Goal: Transaction & Acquisition: Purchase product/service

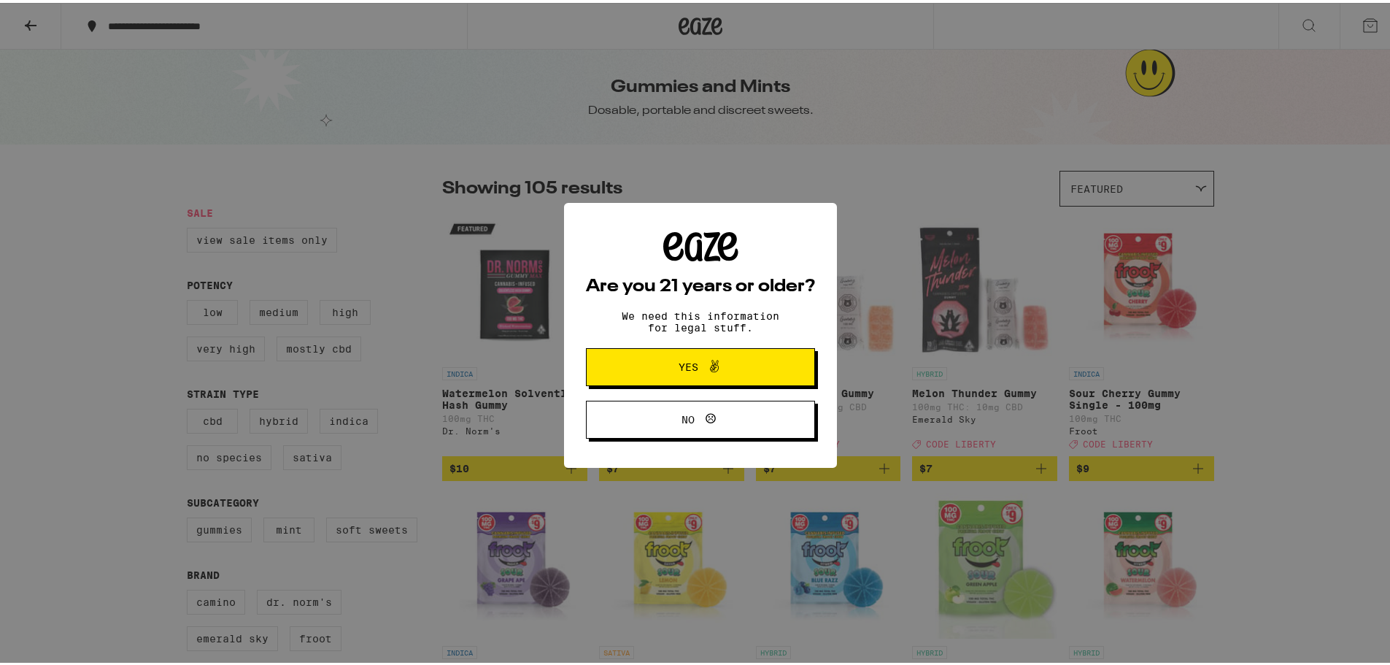
click at [678, 374] on span "Yes" at bounding box center [700, 364] width 111 height 19
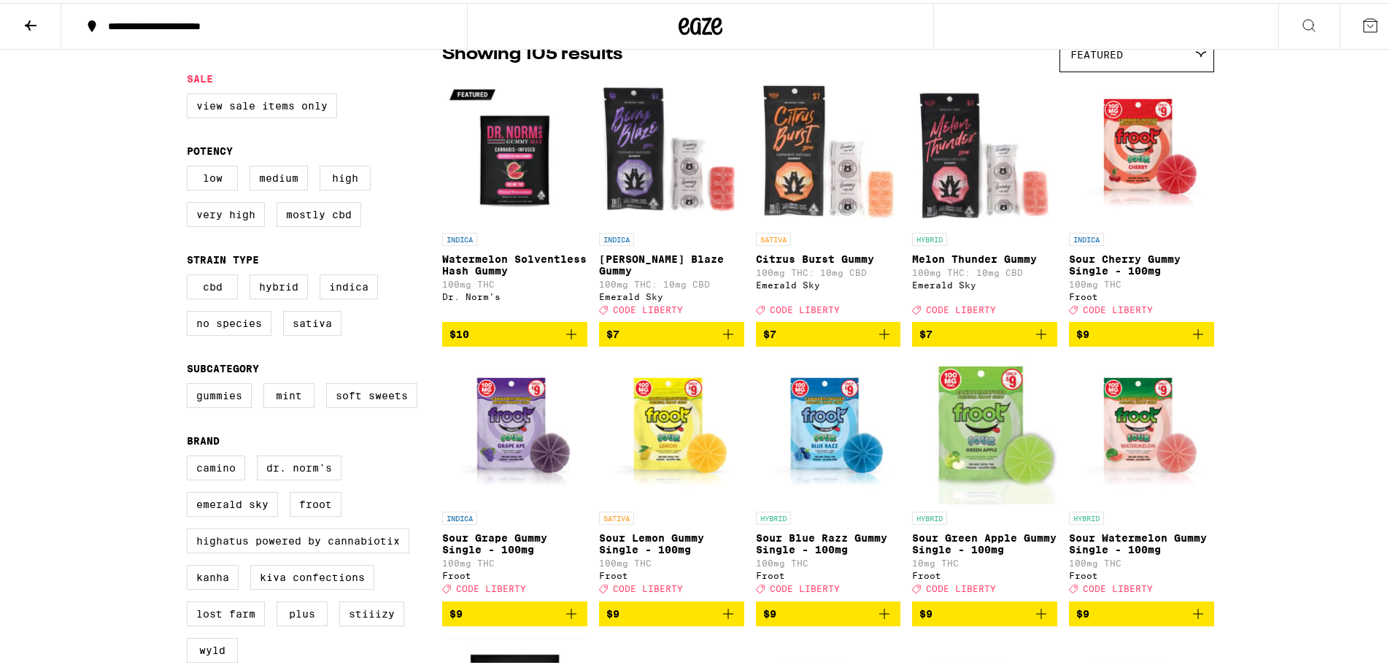
scroll to position [146, 0]
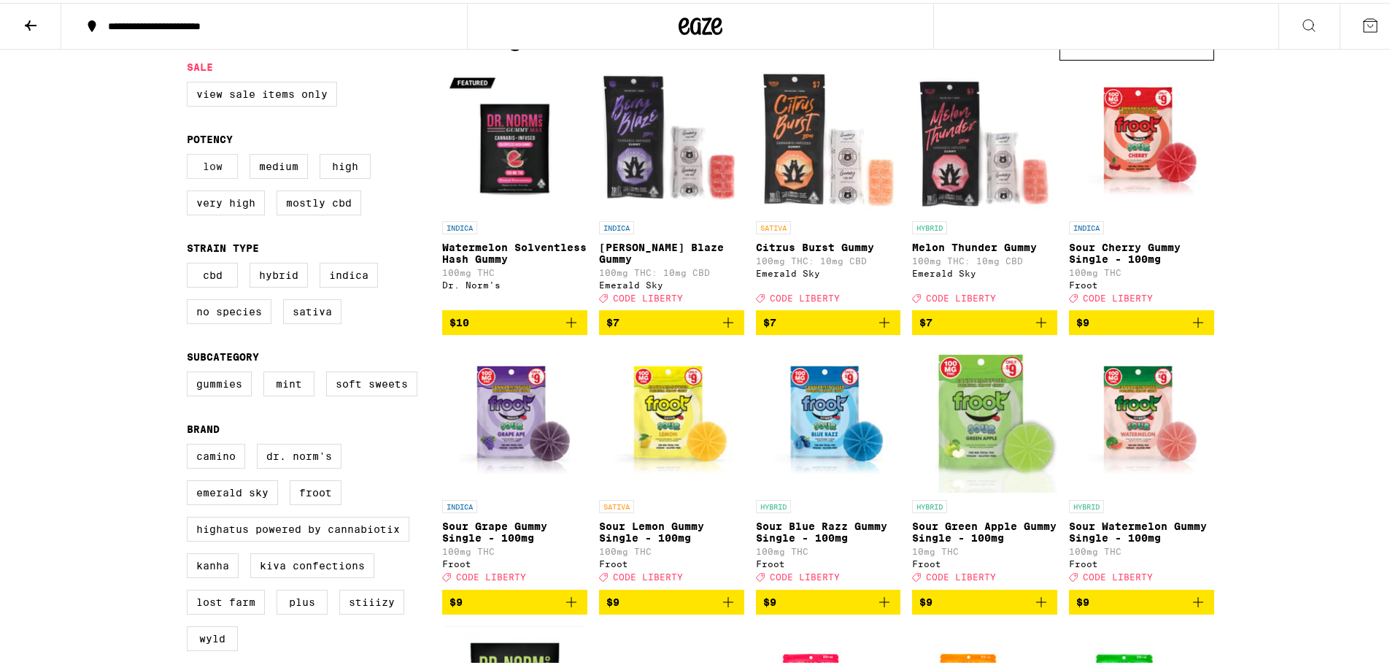
click at [201, 169] on label "Low" at bounding box center [212, 163] width 51 height 25
click at [190, 154] on input "Low" at bounding box center [190, 153] width 1 height 1
checkbox input "true"
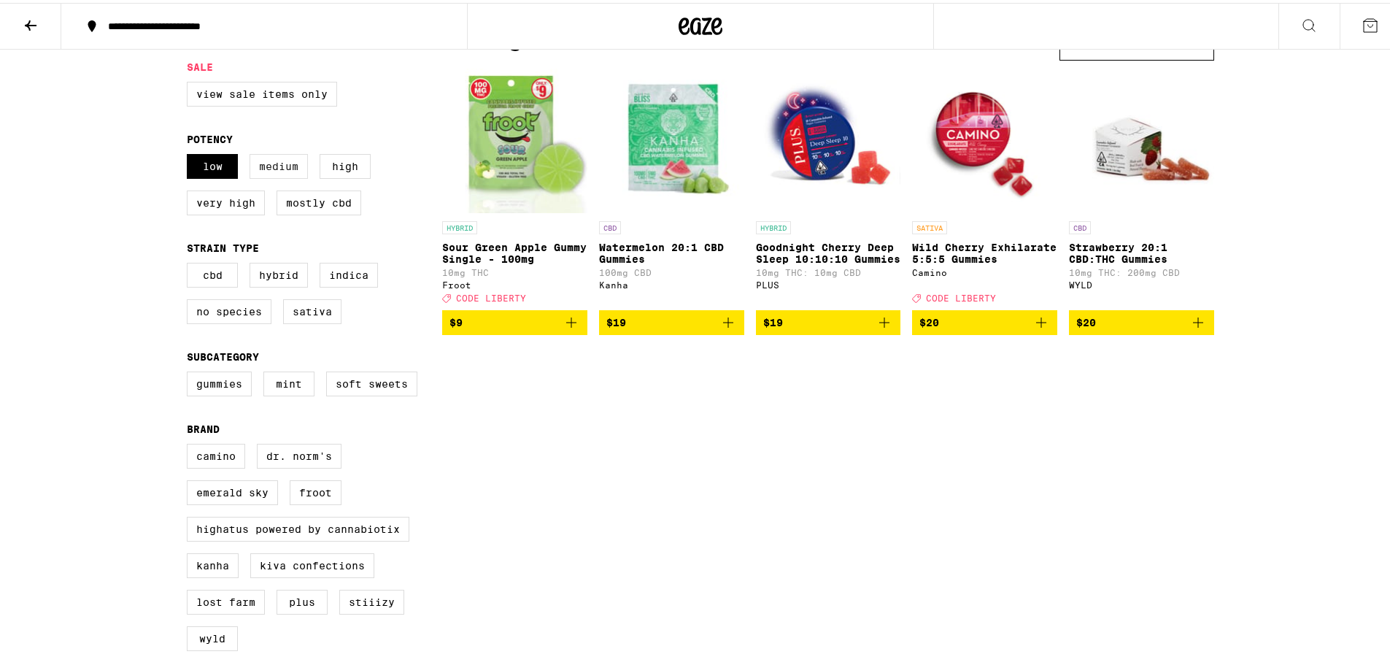
click at [279, 176] on label "Medium" at bounding box center [279, 163] width 58 height 25
click at [190, 154] on input "Medium" at bounding box center [190, 153] width 1 height 1
checkbox input "true"
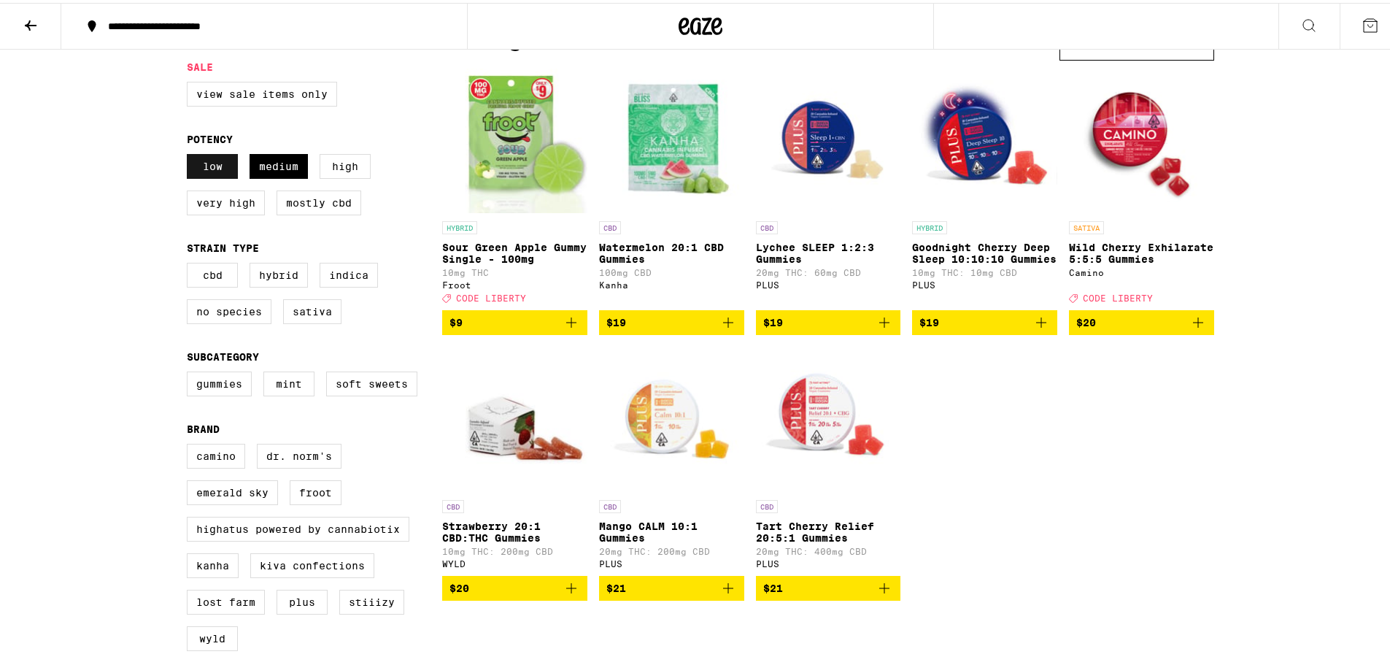
click at [223, 172] on label "Low" at bounding box center [212, 163] width 51 height 25
click at [190, 154] on input "Low" at bounding box center [190, 153] width 1 height 1
checkbox input "false"
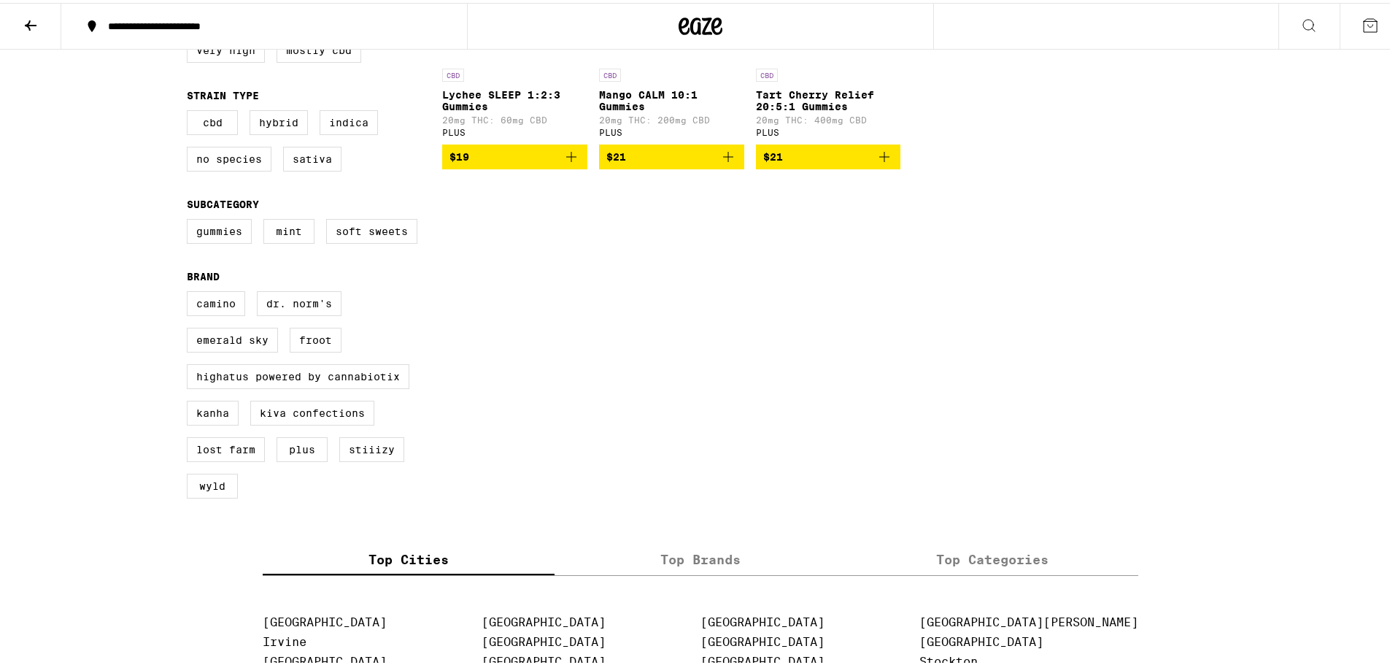
scroll to position [511, 0]
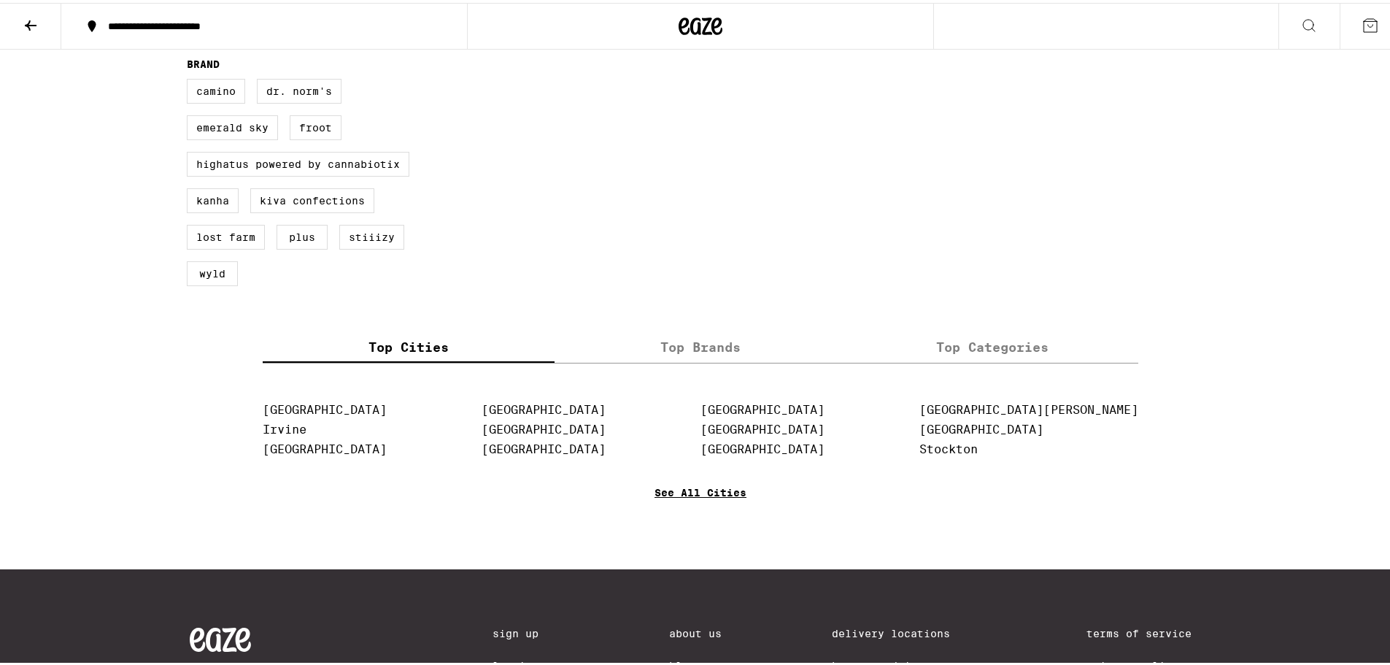
click at [694, 515] on link "See All Cities" at bounding box center [701, 511] width 92 height 54
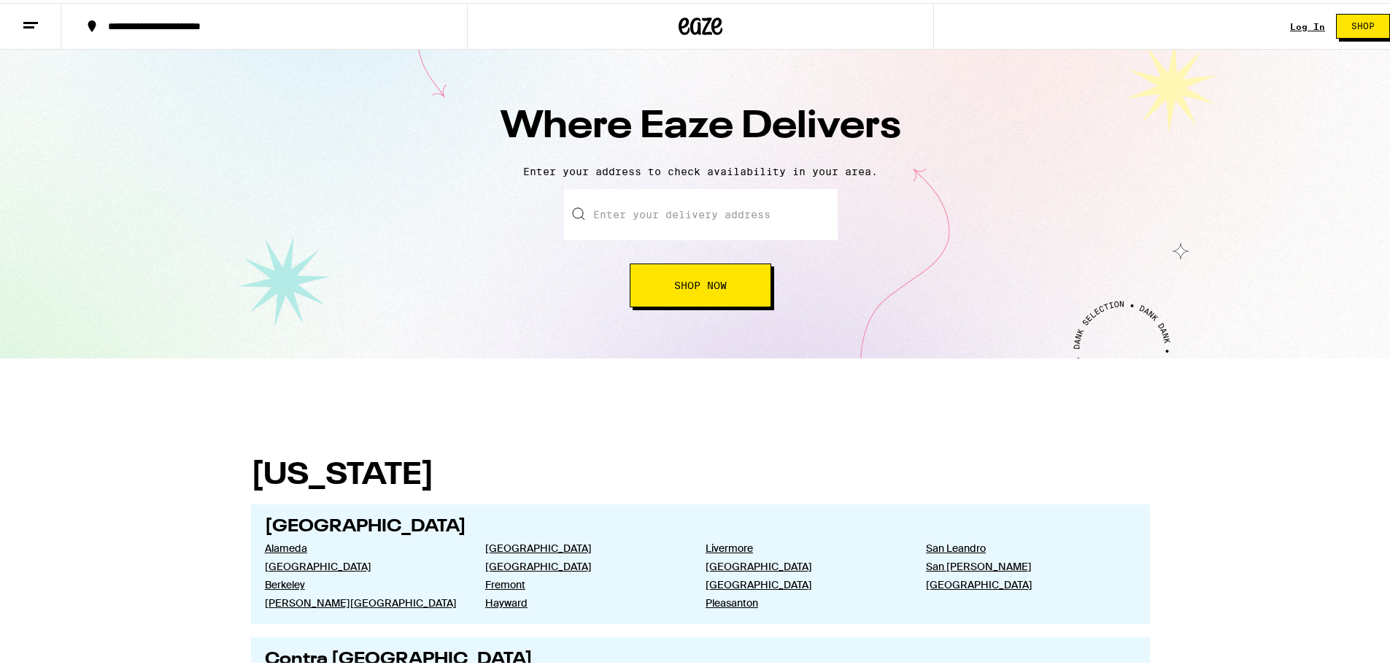
click at [625, 223] on input "text" at bounding box center [701, 211] width 274 height 51
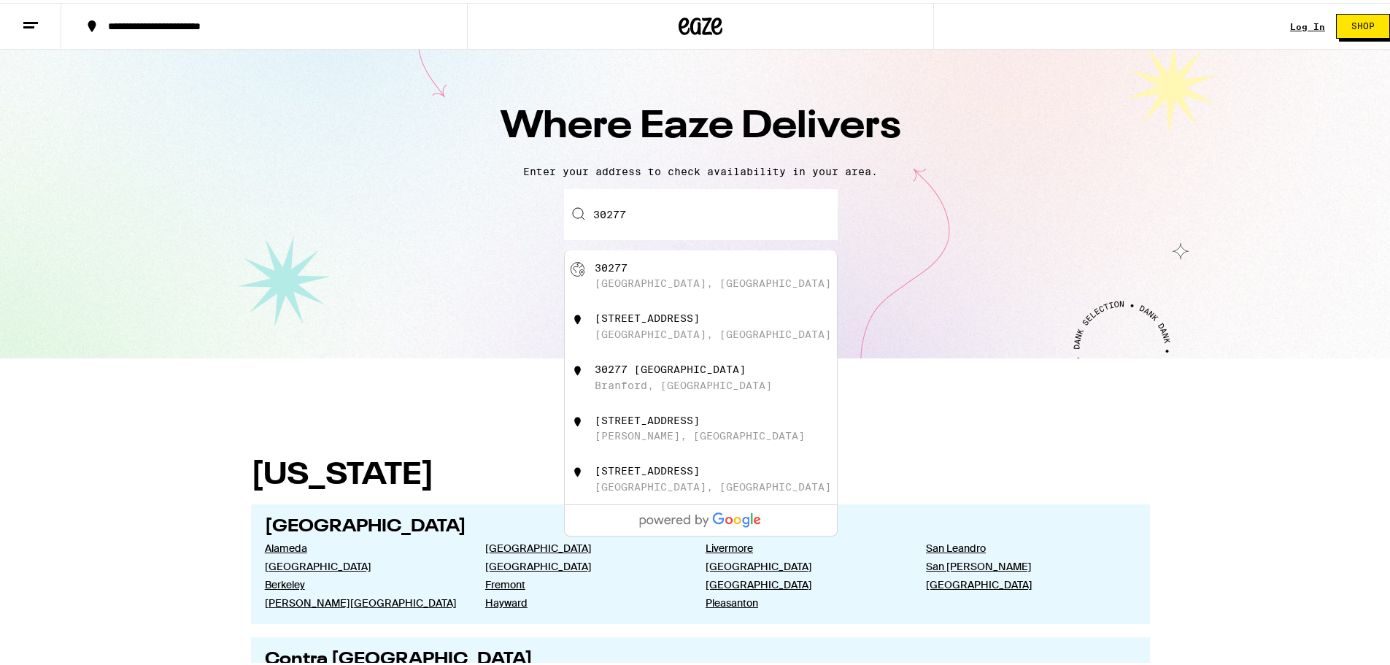
click at [635, 277] on div "[GEOGRAPHIC_DATA], [GEOGRAPHIC_DATA]" at bounding box center [713, 280] width 236 height 12
type input "[GEOGRAPHIC_DATA]"
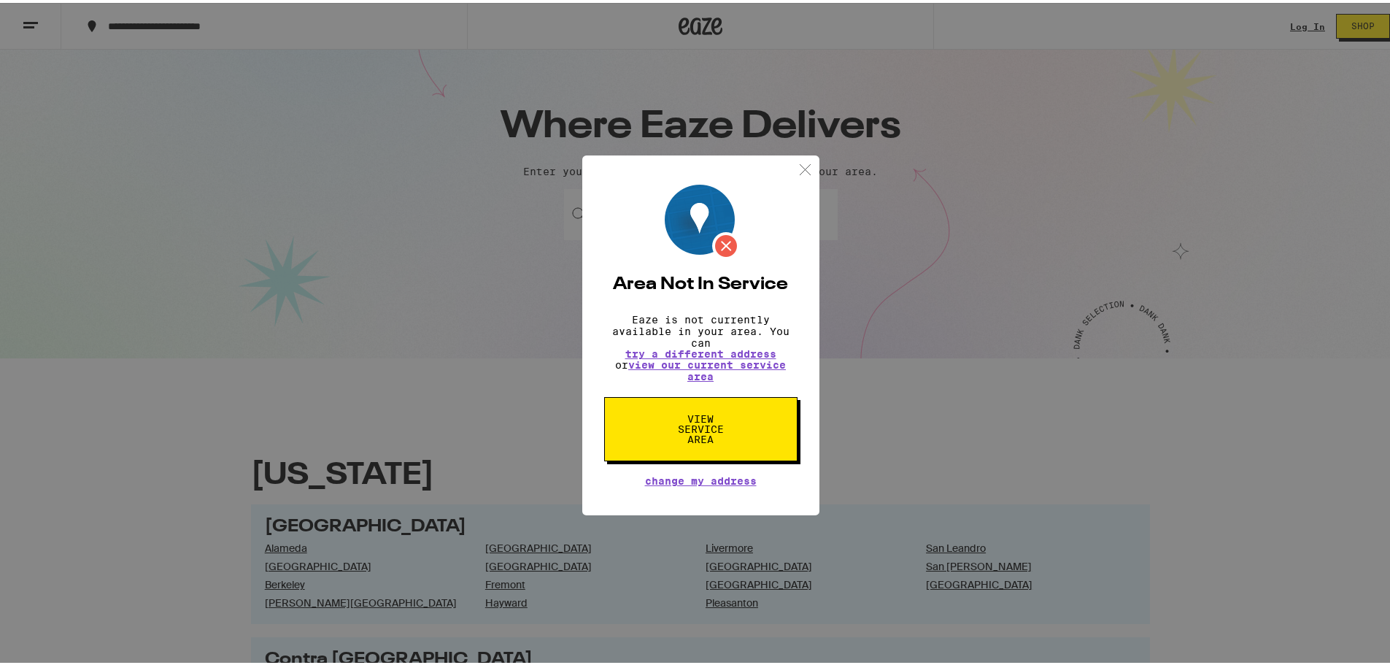
click at [801, 166] on img at bounding box center [805, 167] width 18 height 18
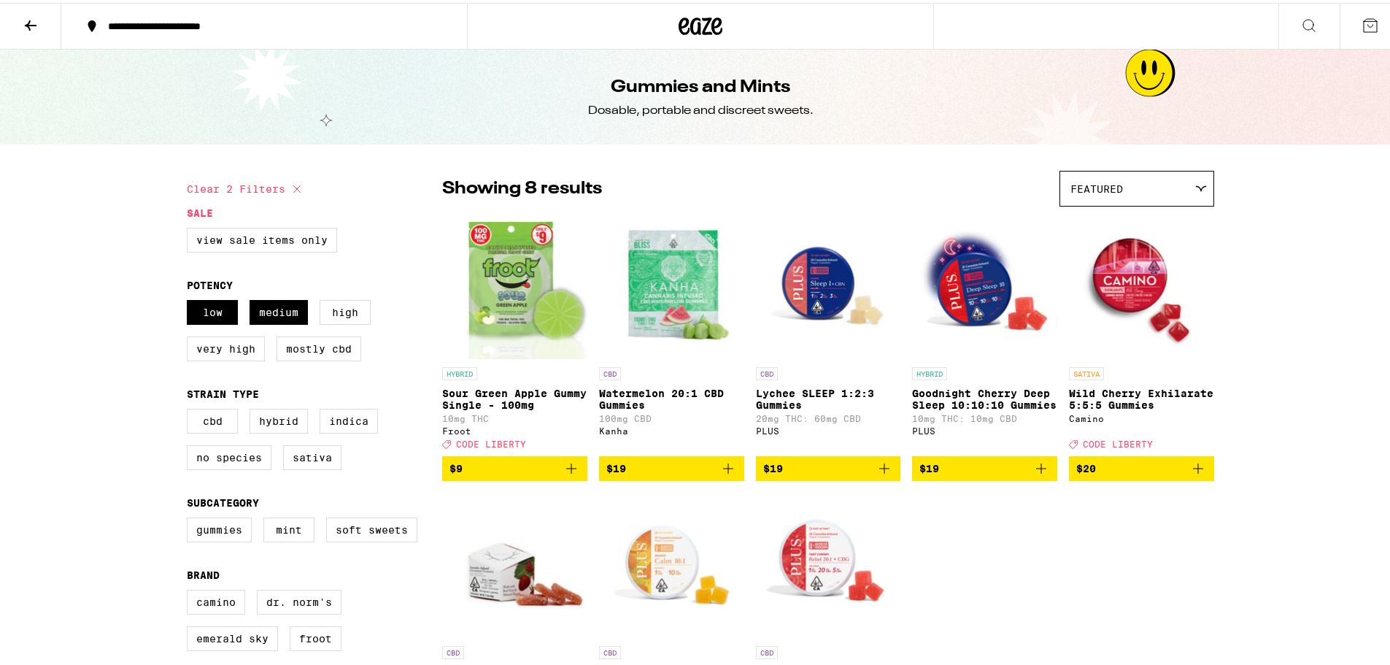
scroll to position [146, 0]
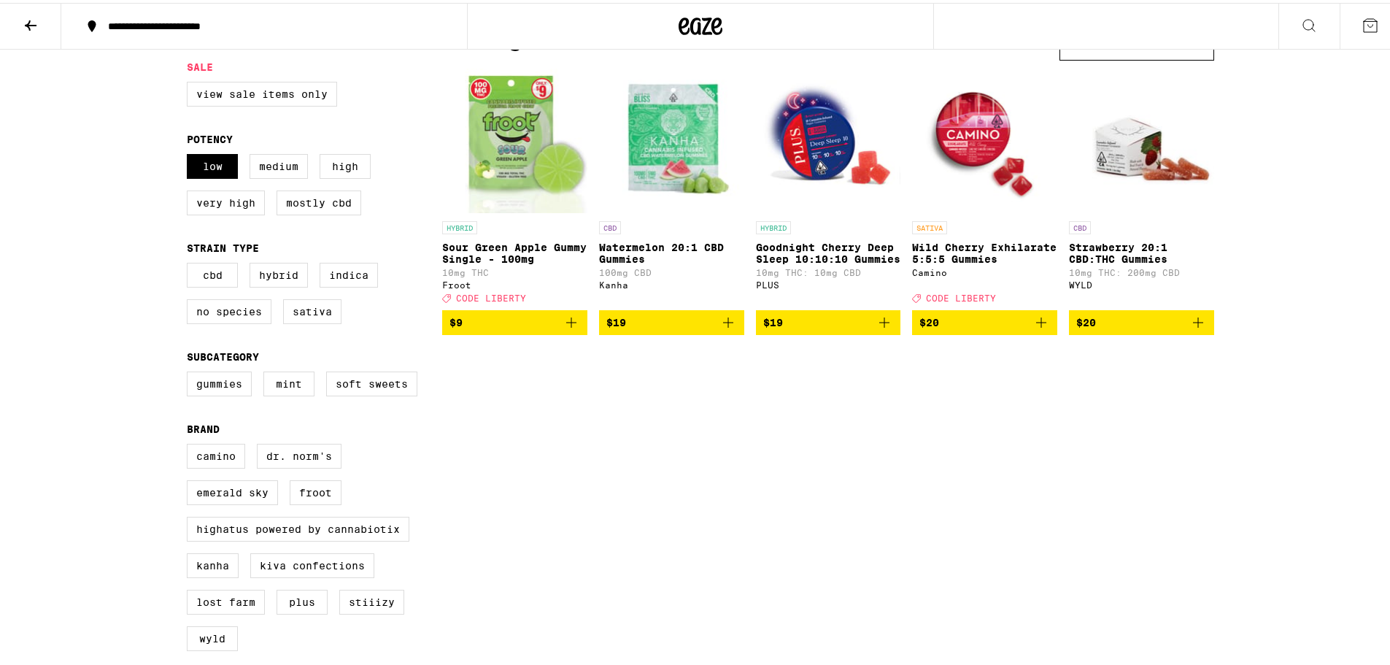
checkbox input "true"
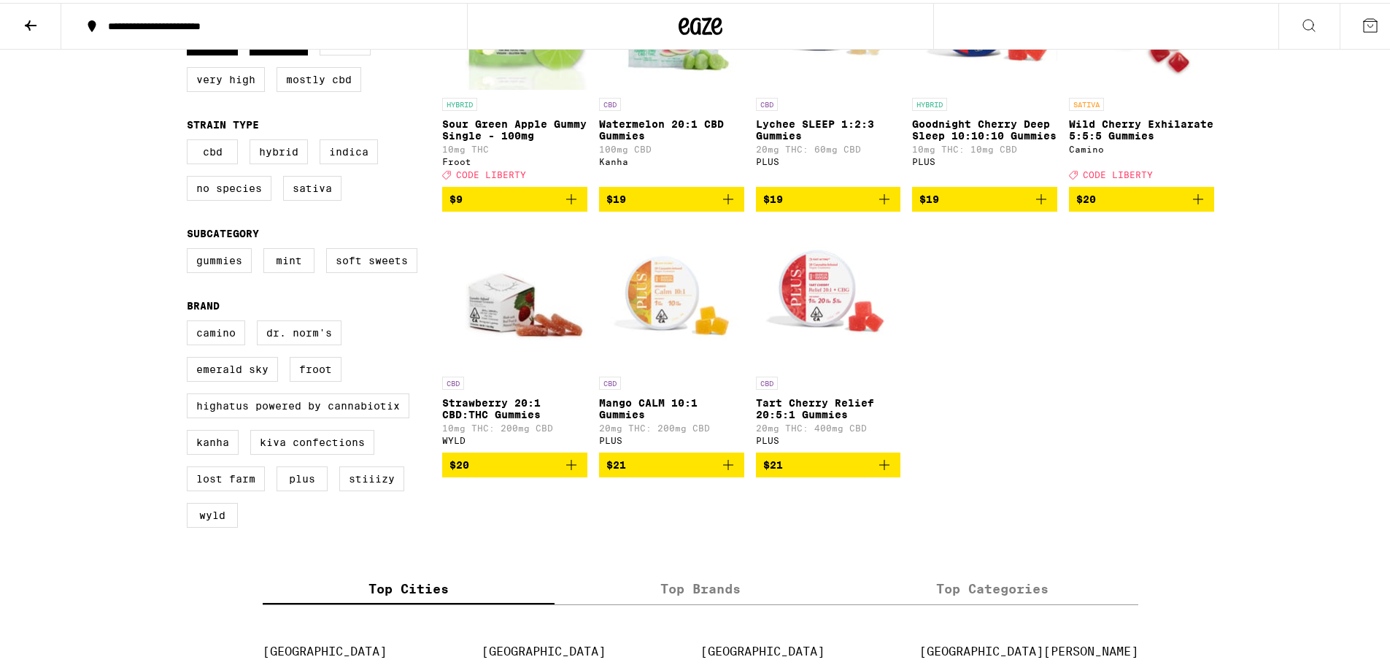
scroll to position [292, 0]
